Goal: Check status: Check status

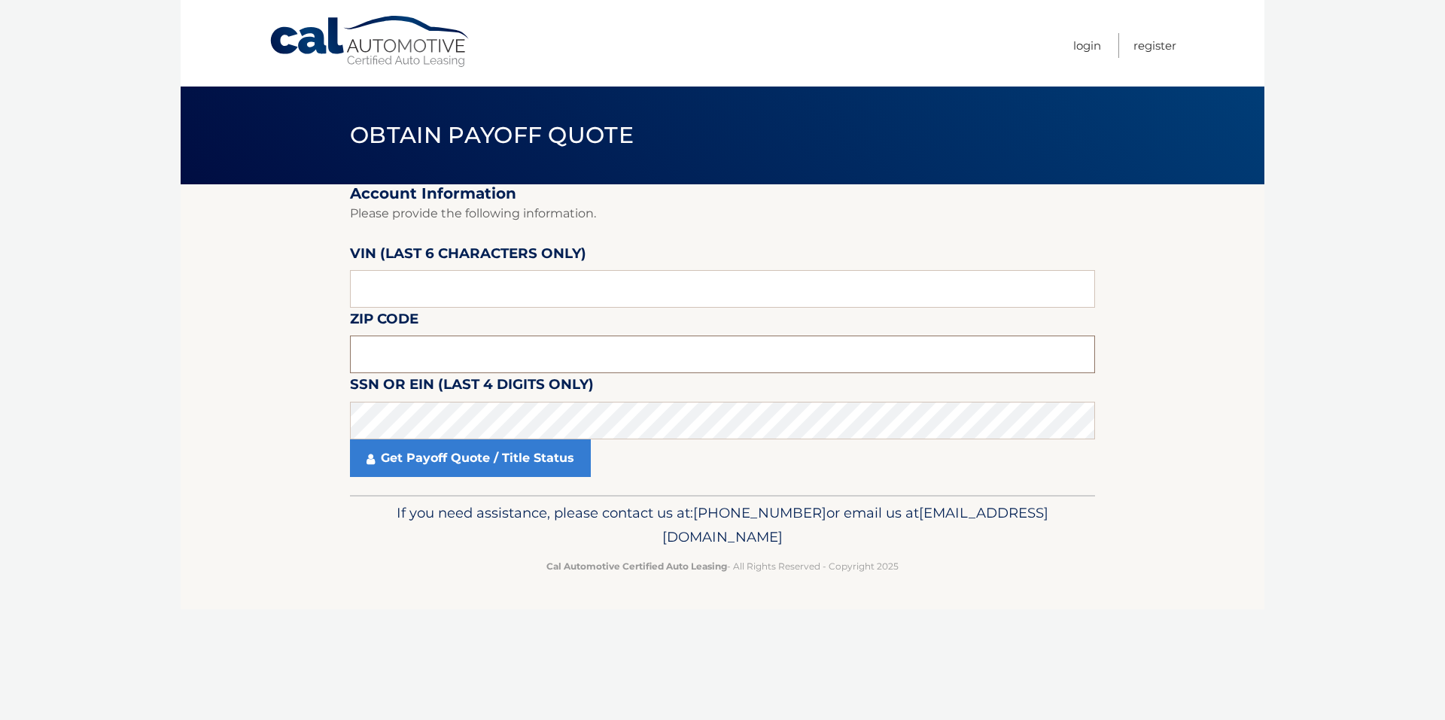
click at [435, 353] on input "text" at bounding box center [722, 355] width 745 height 38
paste input "11788"
type input "11788"
click at [440, 307] on input "text" at bounding box center [722, 289] width 745 height 38
drag, startPoint x: 446, startPoint y: 291, endPoint x: 260, endPoint y: 276, distance: 185.9
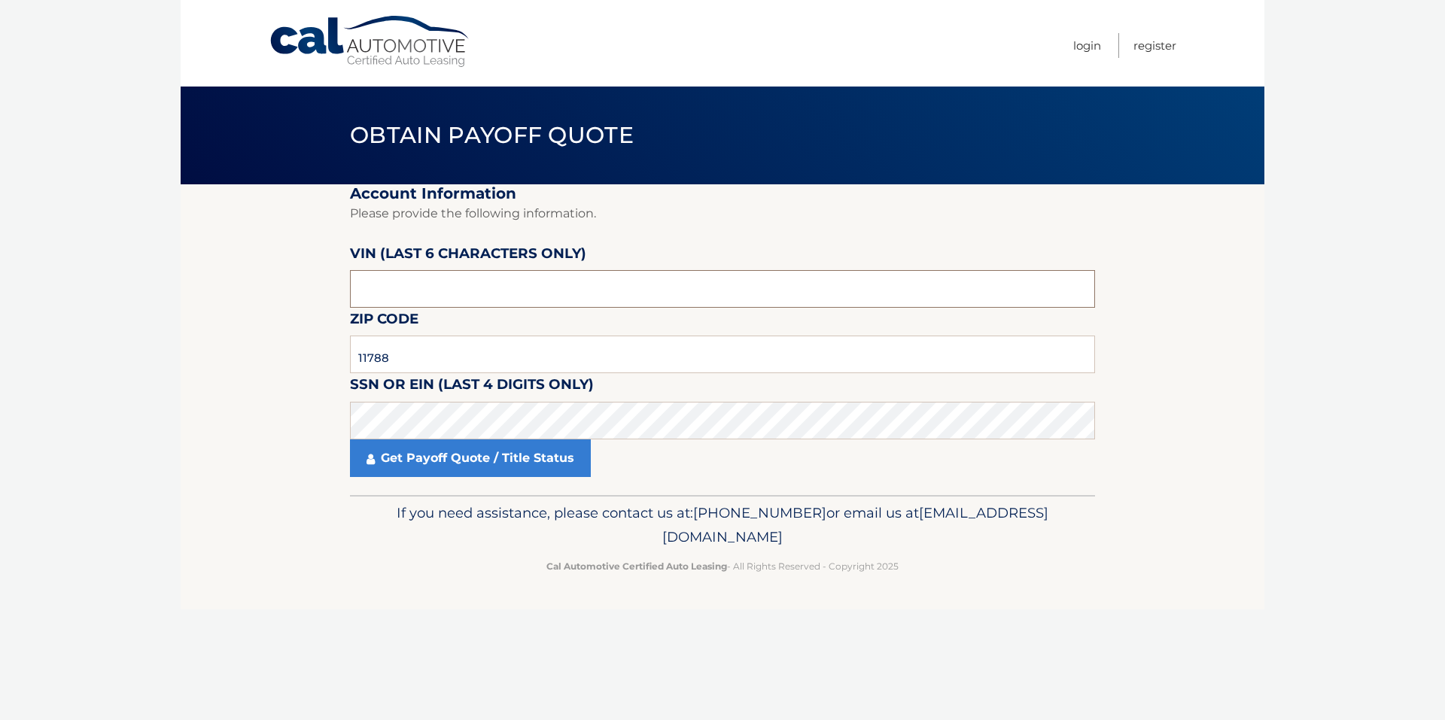
click at [260, 276] on section "Account Information Please provide the following information. VIN (last 6 chara…" at bounding box center [723, 339] width 1084 height 311
paste input "2T2ADC"
drag, startPoint x: 423, startPoint y: 289, endPoint x: 315, endPoint y: 273, distance: 109.7
click at [315, 276] on section "Account Information Please provide the following information. VIN (last 6 chara…" at bounding box center [723, 339] width 1084 height 311
drag, startPoint x: 354, startPoint y: 276, endPoint x: 295, endPoint y: 271, distance: 59.0
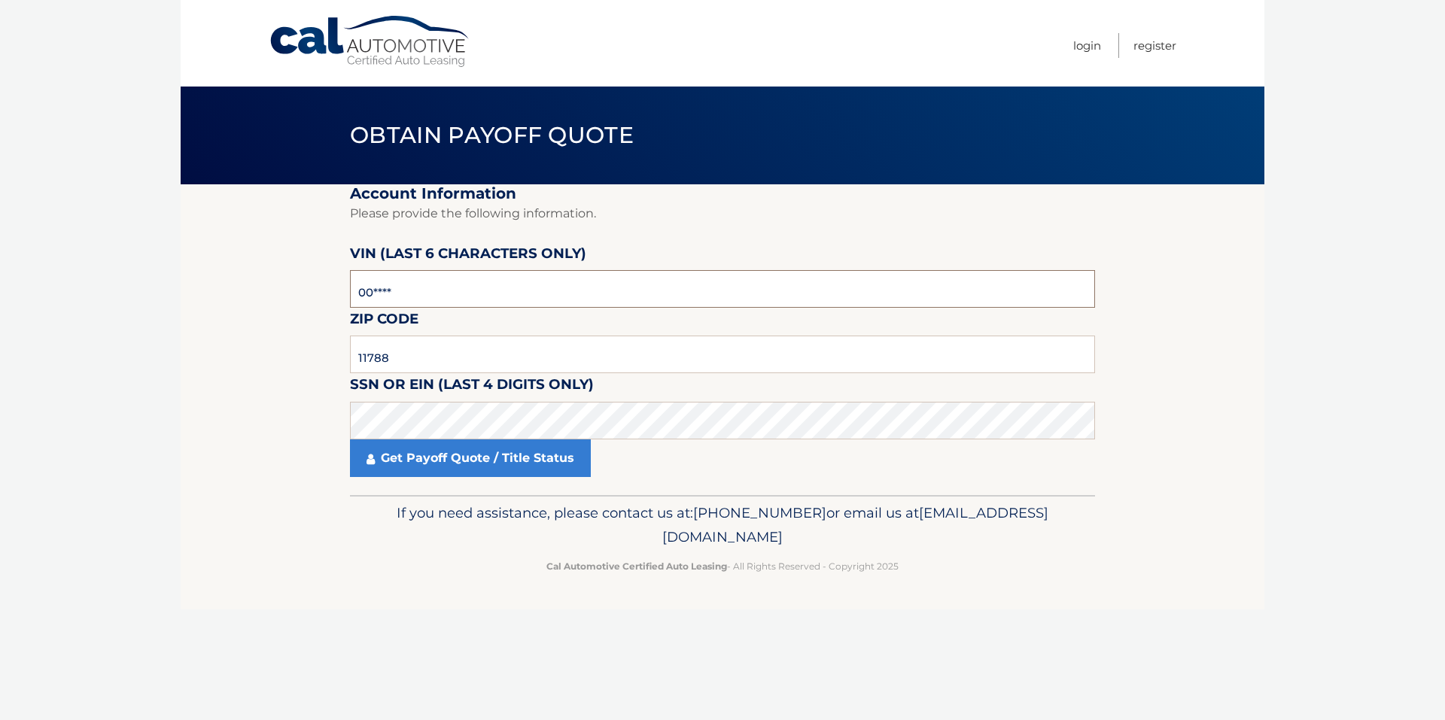
click at [295, 271] on section "Account Information Please provide the following information. VIN (last 6 chara…" at bounding box center [723, 339] width 1084 height 311
click at [373, 296] on input "00285*" at bounding box center [722, 289] width 745 height 38
drag, startPoint x: 431, startPoint y: 294, endPoint x: 314, endPoint y: 291, distance: 117.5
click at [314, 291] on section "Account Information Please provide the following information. VIN (last 6 chara…" at bounding box center [723, 339] width 1084 height 311
type input "004428"
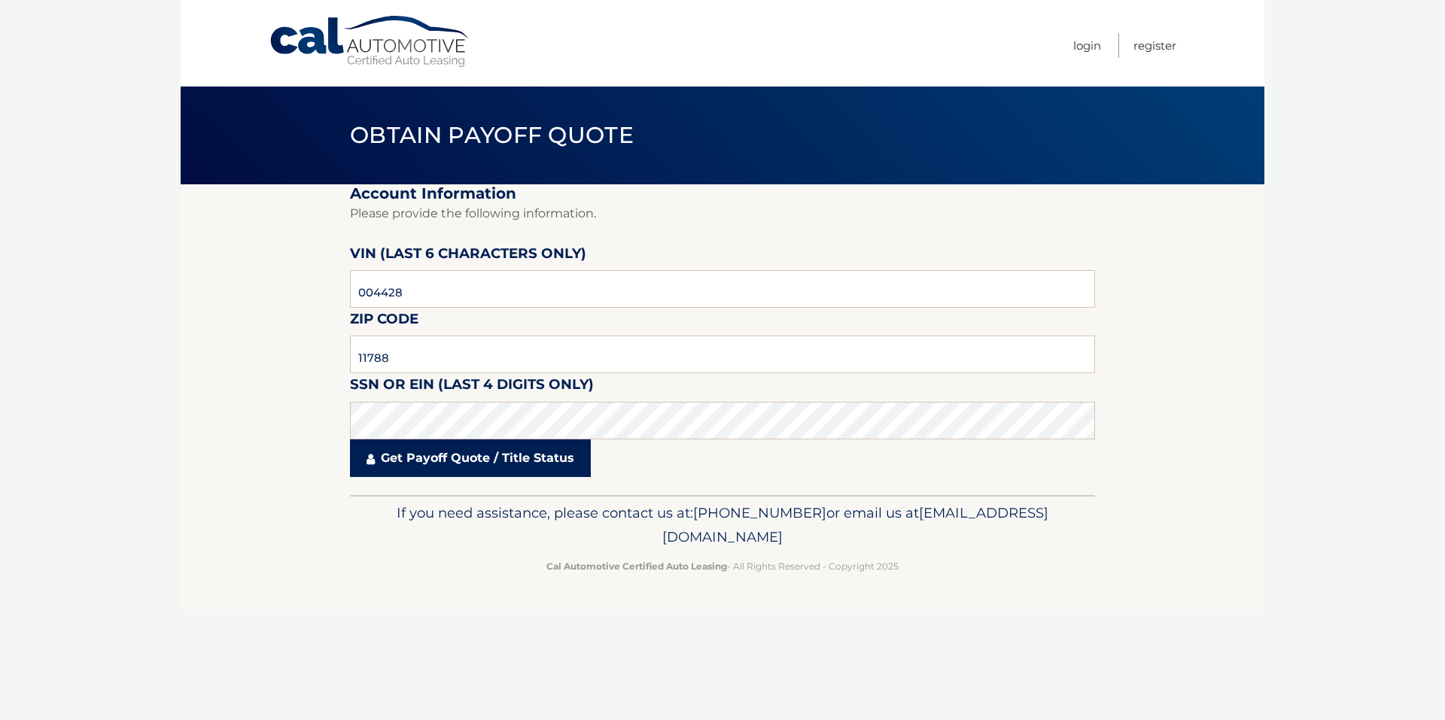
click at [468, 440] on link "Get Payoff Quote / Title Status" at bounding box center [470, 459] width 241 height 38
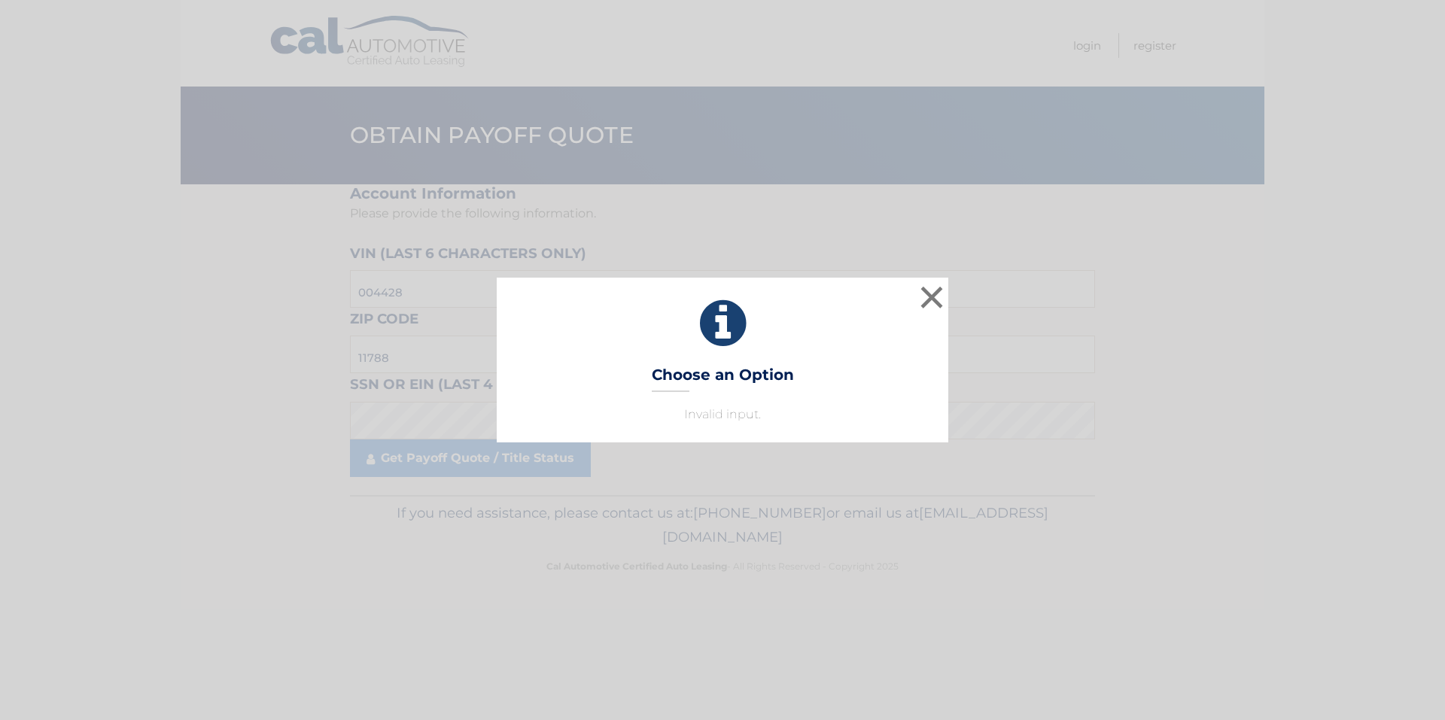
click at [470, 421] on div "× Choose an Option Invalid input. This is what you see on secong view" at bounding box center [722, 360] width 1433 height 164
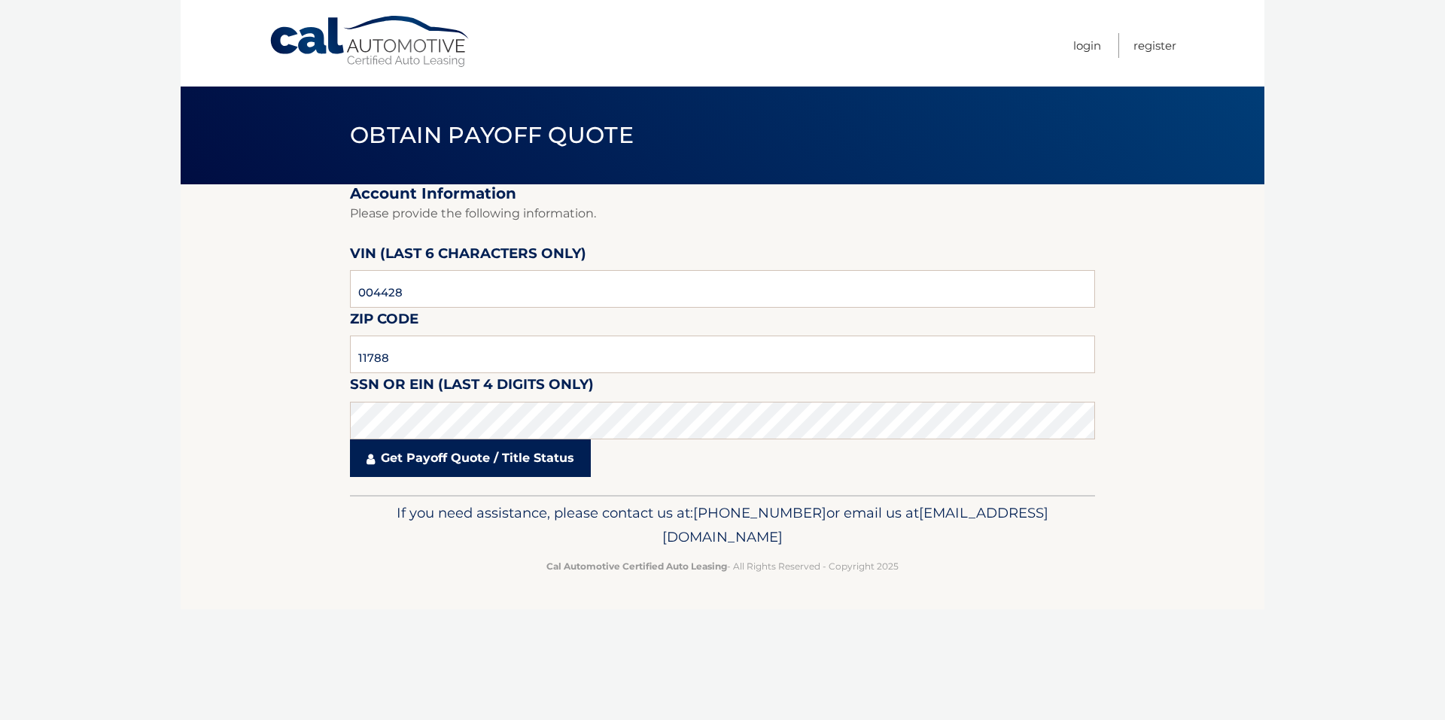
click at [485, 457] on link "Get Payoff Quote / Title Status" at bounding box center [470, 459] width 241 height 38
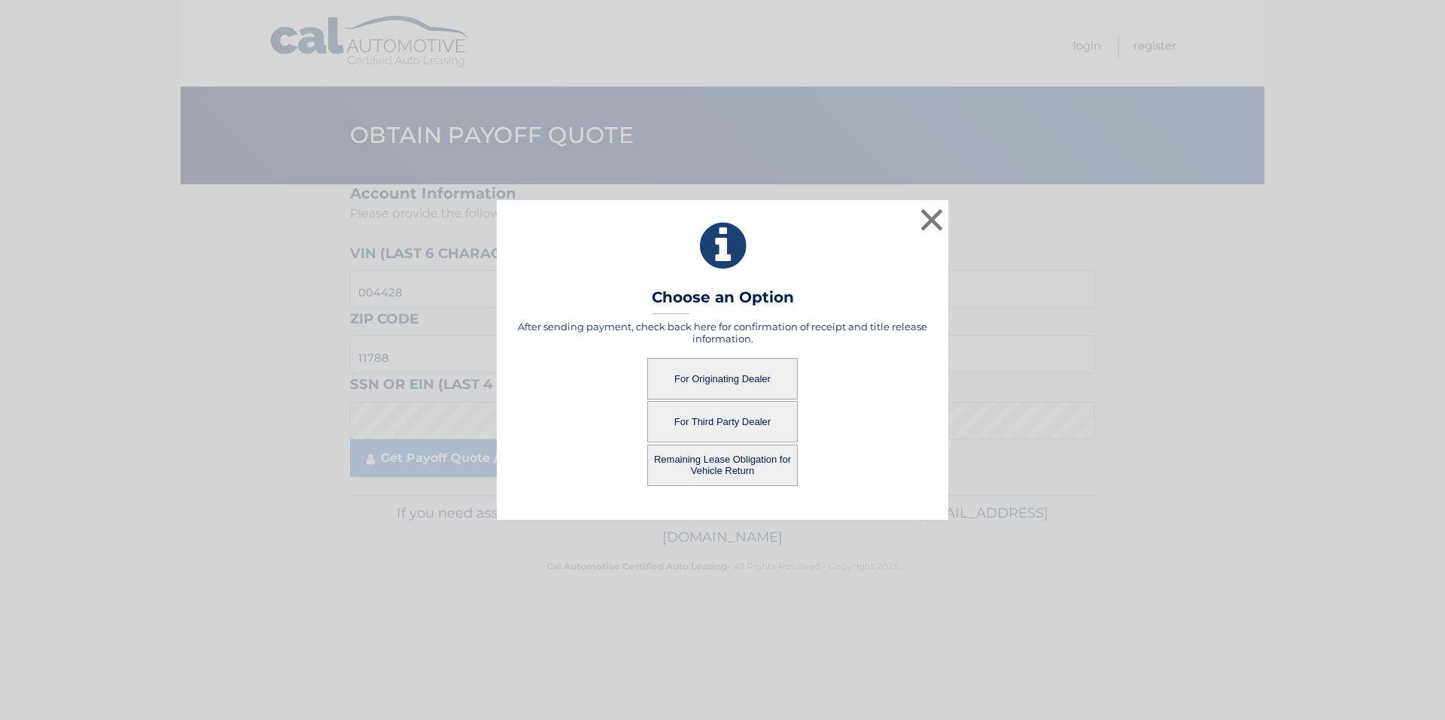
click at [726, 375] on button "For Originating Dealer" at bounding box center [722, 378] width 151 height 41
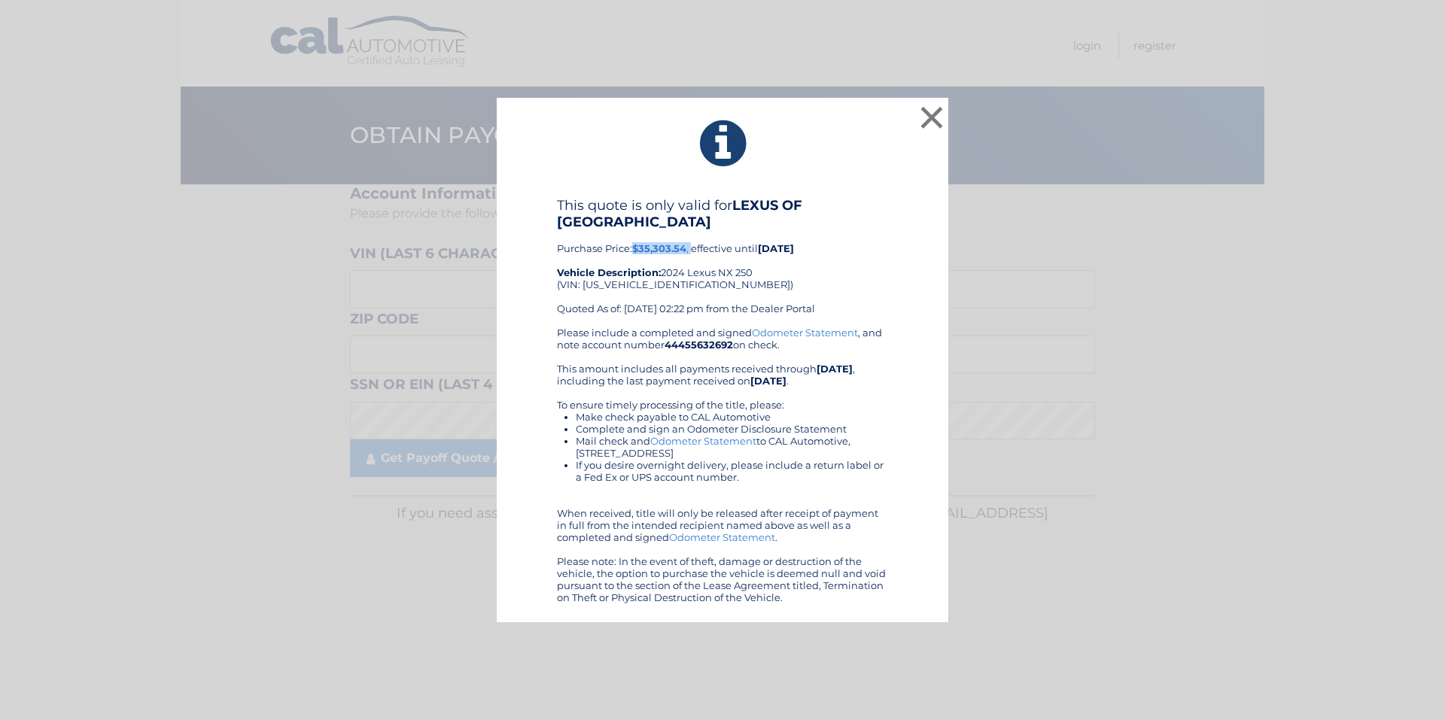
drag, startPoint x: 637, startPoint y: 249, endPoint x: 695, endPoint y: 251, distance: 58.0
click at [695, 251] on div "This quote is only valid for LEXUS OF SMITHTOWN Purchase Price: $35,303.54 , ef…" at bounding box center [722, 261] width 331 height 129
drag, startPoint x: 695, startPoint y: 251, endPoint x: 672, endPoint y: 249, distance: 22.6
copy div "$35,303.54 ,"
